Goal: Complete application form: Complete application form

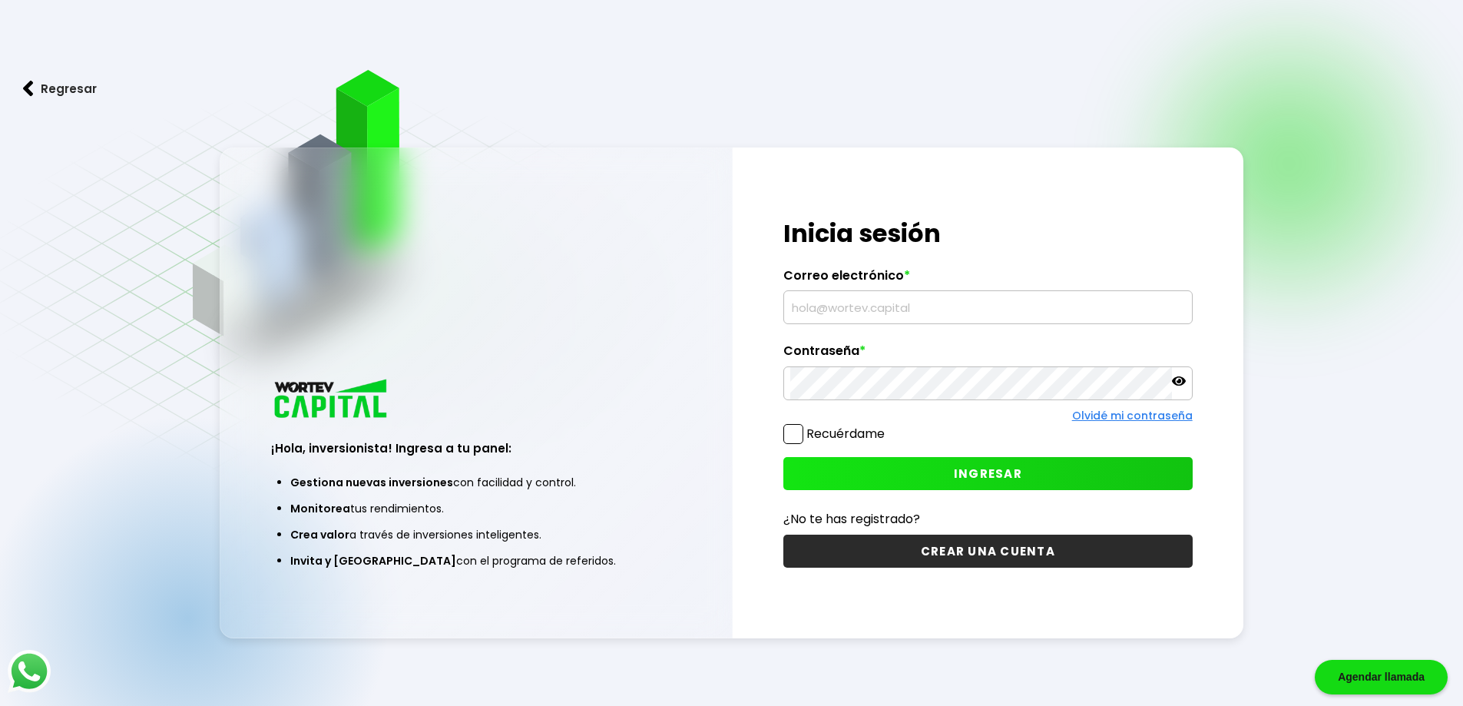
type input "[EMAIL_ADDRESS][DOMAIN_NAME]"
click at [797, 429] on span at bounding box center [793, 434] width 20 height 20
click at [888, 426] on input "Recuérdame" at bounding box center [888, 426] width 0 height 0
click at [942, 464] on button "INGRESAR" at bounding box center [987, 473] width 409 height 33
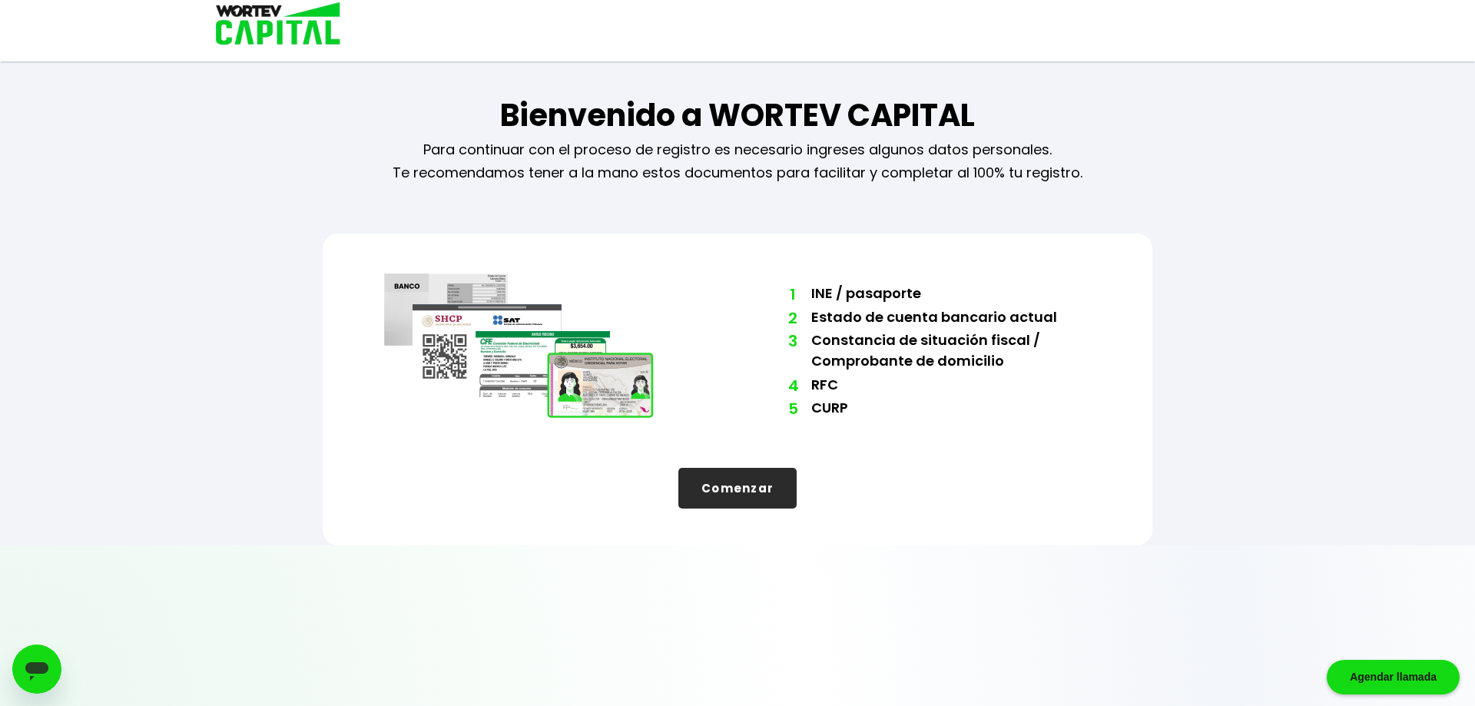
click at [754, 485] on button "Comenzar" at bounding box center [737, 488] width 118 height 41
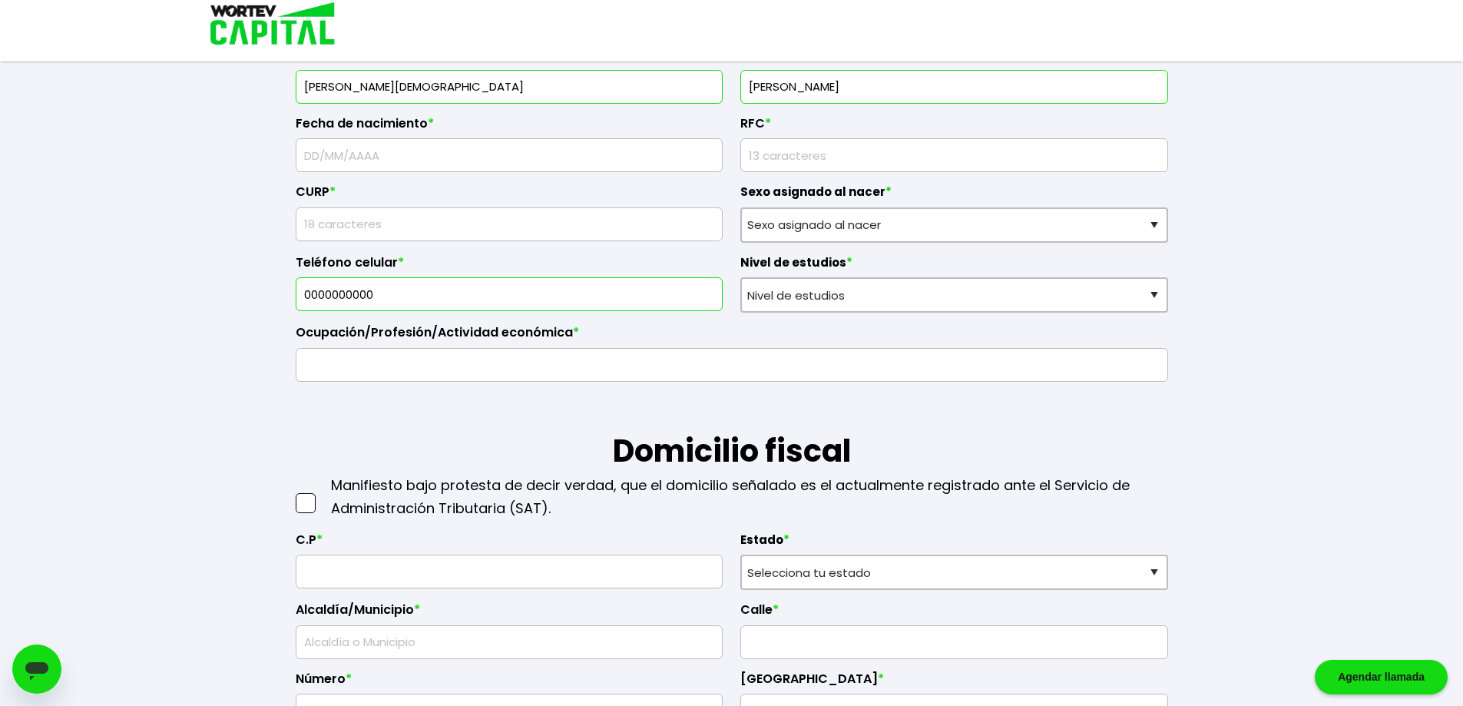
scroll to position [461, 0]
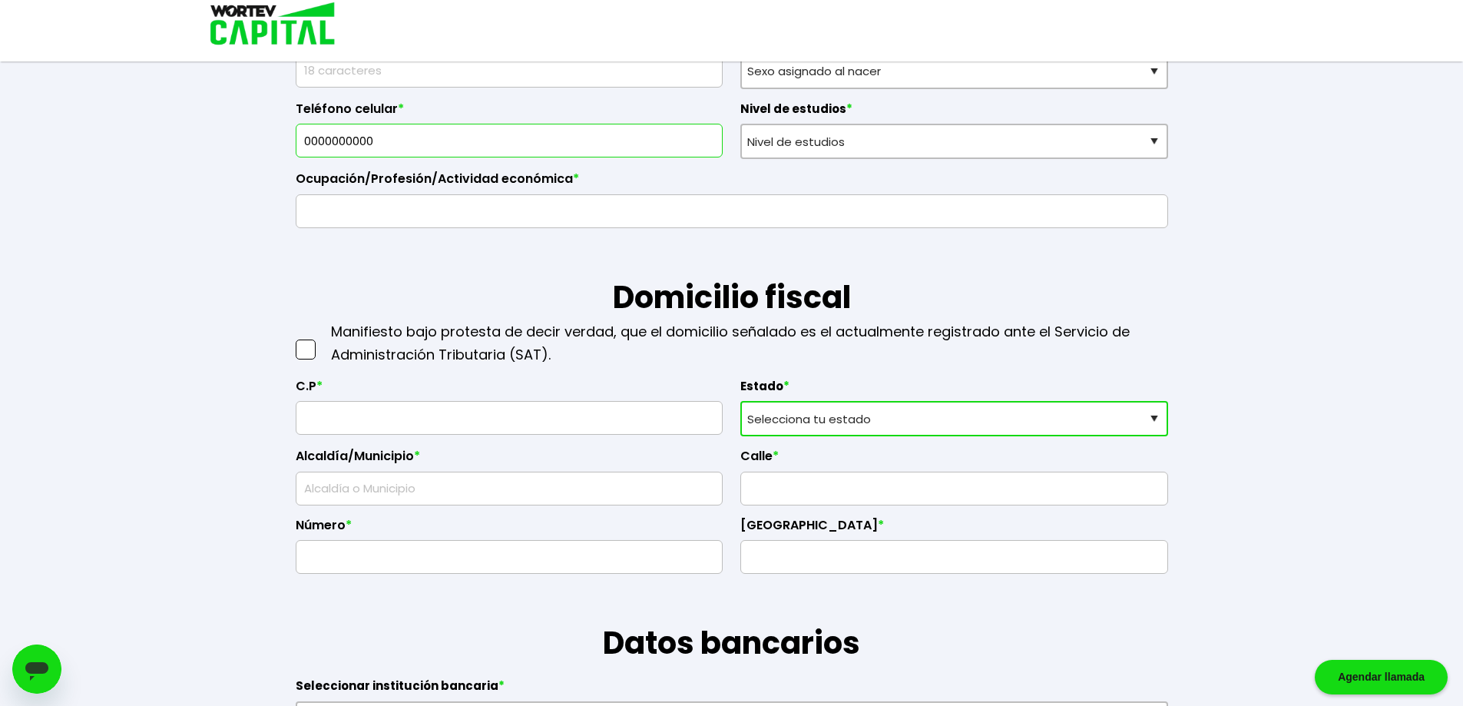
click at [862, 409] on select "Selecciona tu estado [GEOGRAPHIC_DATA] [GEOGRAPHIC_DATA][US_STATE] [GEOGRAPHIC_…" at bounding box center [954, 418] width 428 height 35
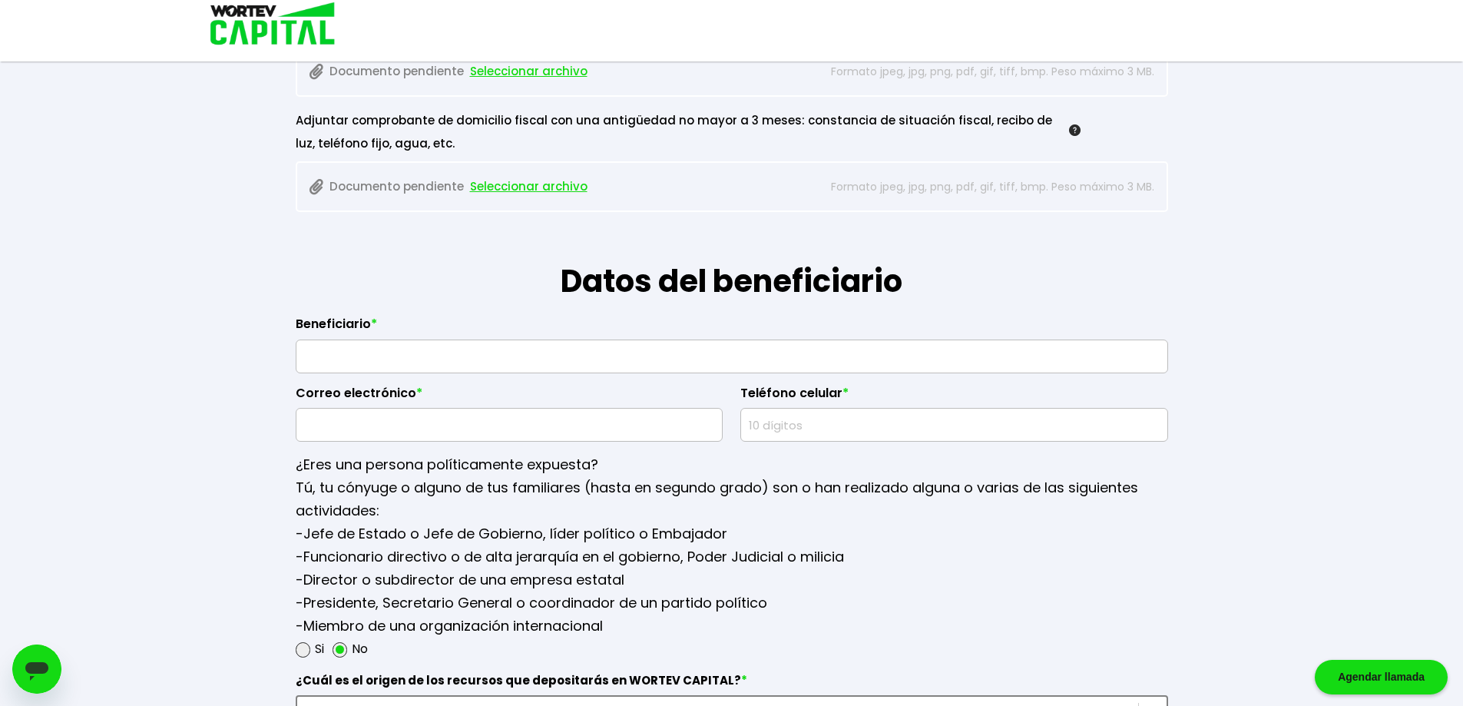
scroll to position [1889, 0]
